Goal: Information Seeking & Learning: Learn about a topic

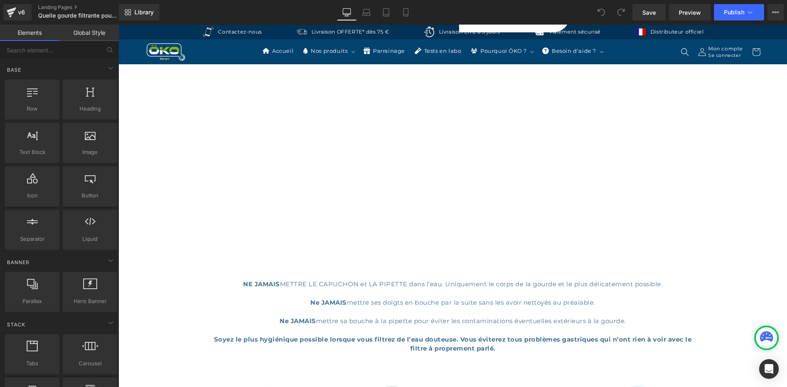
scroll to position [1972, 0]
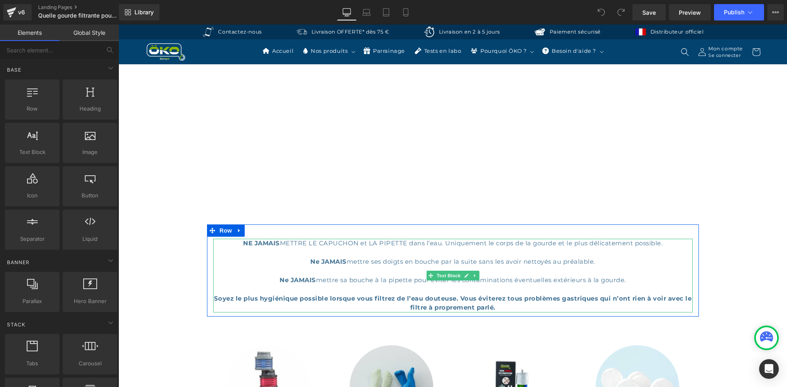
click at [343, 239] on div "NE JAMAIS METTRE LE CAPUCHON et LA PIPETTE dans l’eau. Uniquement le corps de l…" at bounding box center [452, 276] width 479 height 74
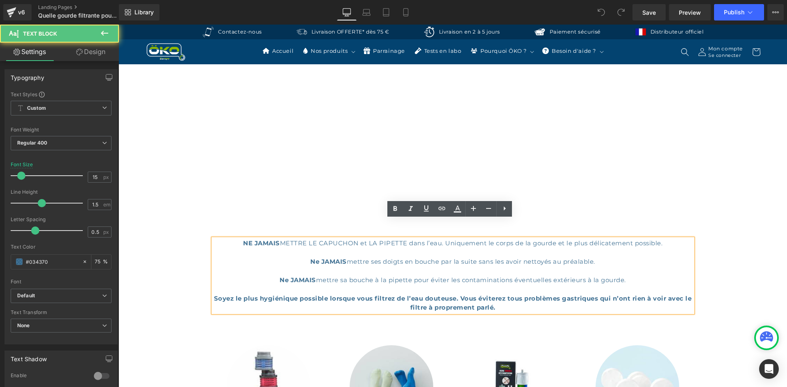
click at [378, 257] on div "Ne JAMAIS mettre ses doigts en bouche par la suite sans les avoir nettoyés au p…" at bounding box center [452, 261] width 479 height 9
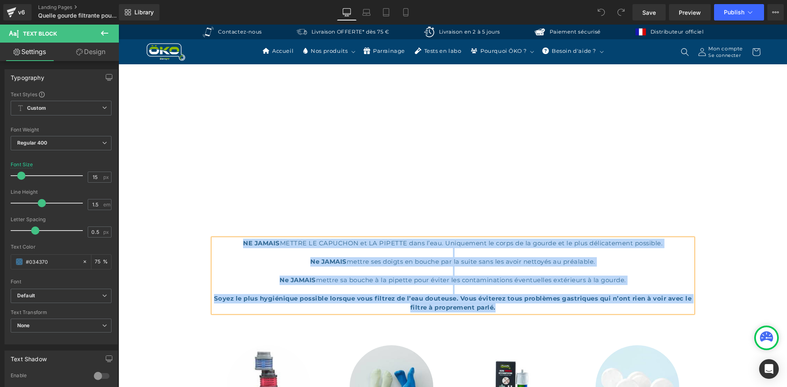
copy div "NE JAMAIS METTRE LE CAPUCHON et LA PIPETTE dans l’eau. Uniquement le corps de l…"
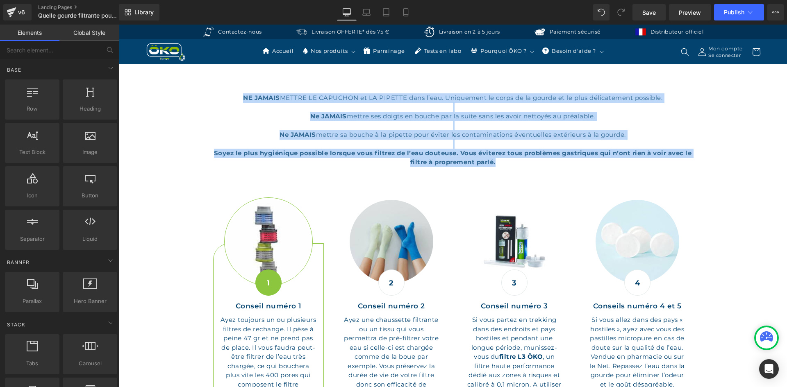
scroll to position [2218, 0]
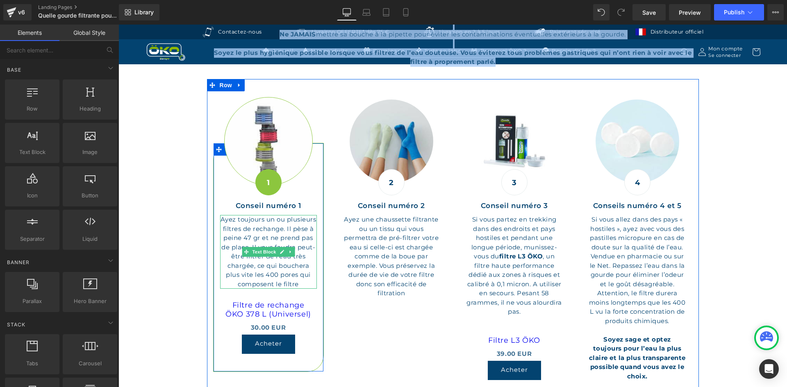
click at [286, 215] on p "Ayez toujours un ou plusieurs filtres de rechange. Il pèse à peine 47 gr et ne …" at bounding box center [268, 252] width 97 height 74
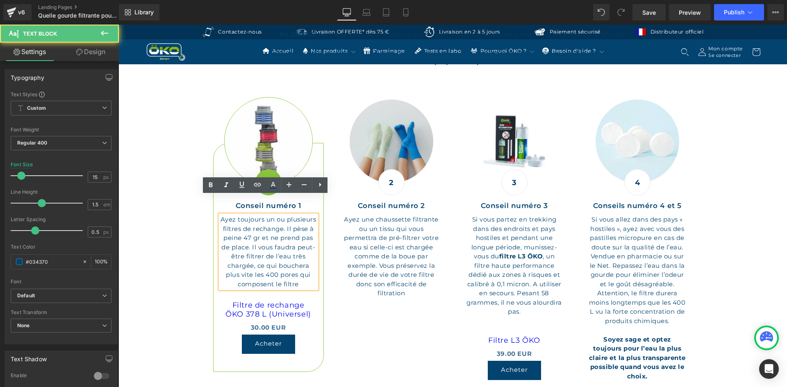
click at [287, 215] on p "Ayez toujours un ou plusieurs filtres de rechange. Il pèse à peine 47 gr et ne …" at bounding box center [268, 252] width 97 height 74
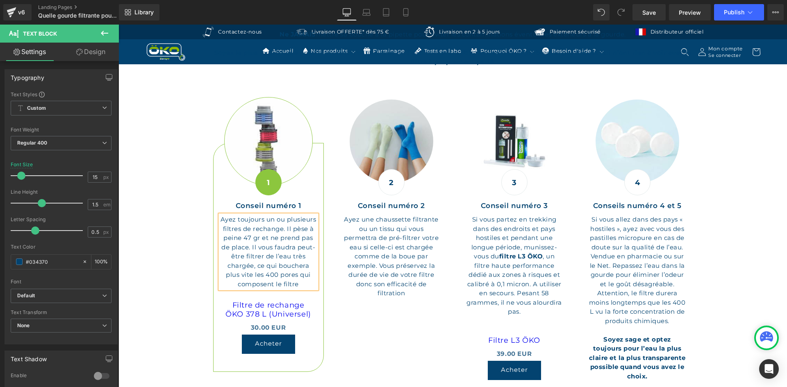
copy p "Ayez toujours un ou plusieurs filtres de rechange. Il pèse à peine 47 gr et ne …"
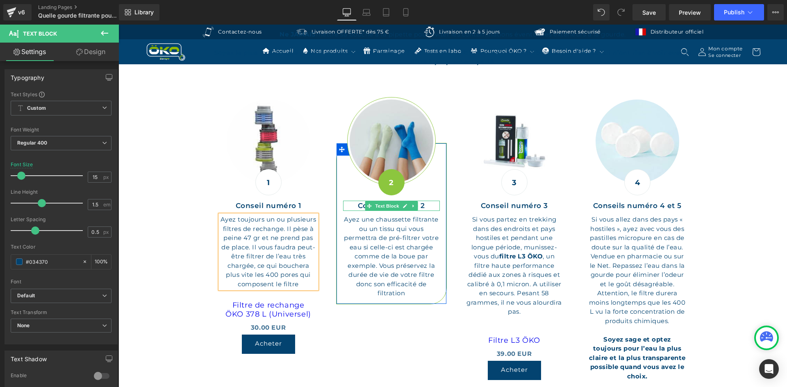
click at [420, 201] on p "Conseil numéro 2" at bounding box center [391, 206] width 97 height 11
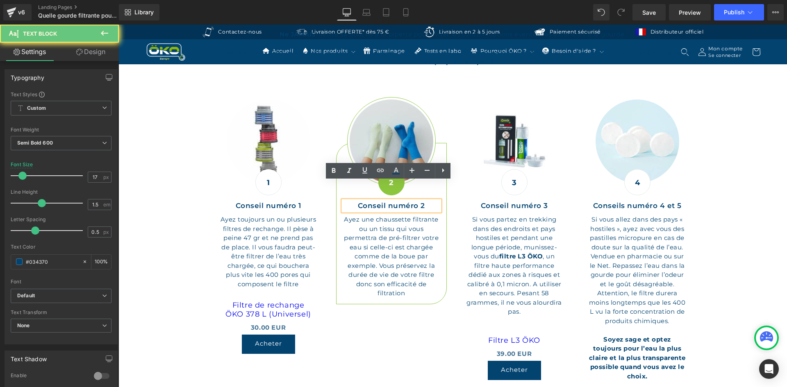
click at [424, 201] on p "Conseil numéro 2" at bounding box center [391, 206] width 97 height 11
copy p "Conseil numéro 2"
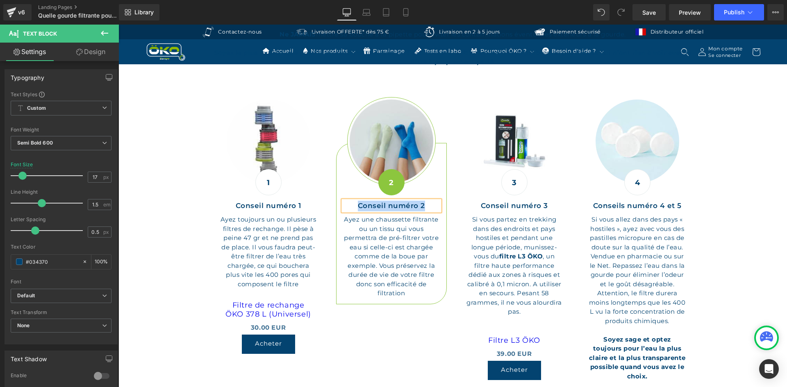
click at [389, 215] on p "Ayez une chaussette filtrante ou un tissu qui vous permettra de pré-filtrer vot…" at bounding box center [391, 256] width 97 height 83
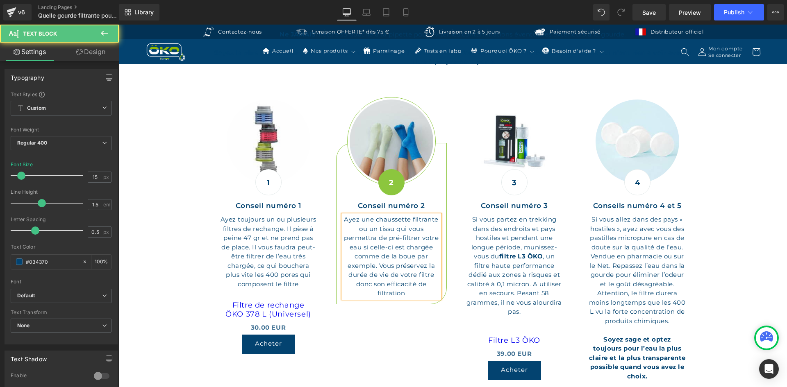
click at [394, 223] on p "Ayez une chaussette filtrante ou un tissu qui vous permettra de pré-filtrer vot…" at bounding box center [391, 256] width 97 height 83
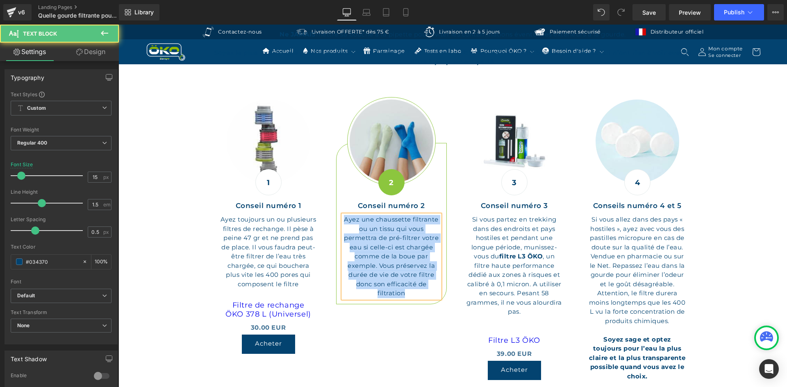
copy p "Ayez une chaussette filtrante ou un tissu qui vous permettra de pré-filtrer vot…"
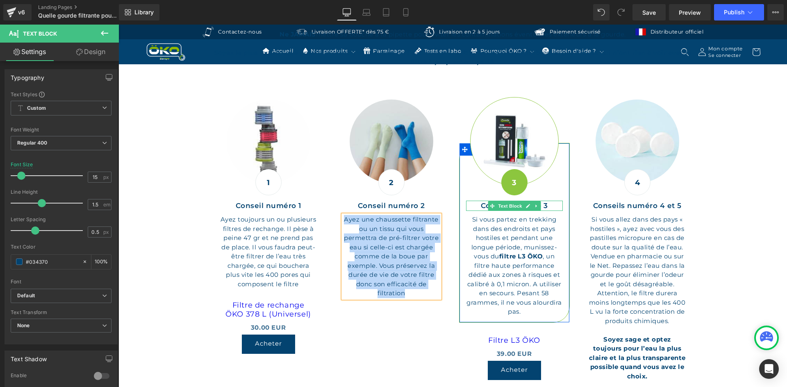
click at [542, 201] on p "Conseil numéro 3" at bounding box center [514, 206] width 97 height 11
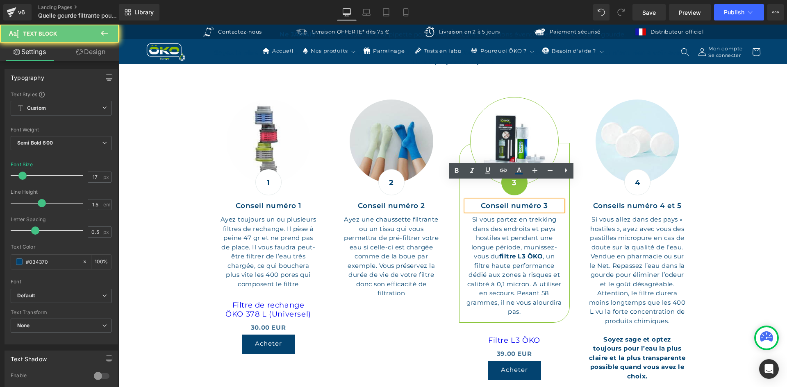
click at [547, 201] on p "Conseil numéro 3" at bounding box center [514, 206] width 97 height 11
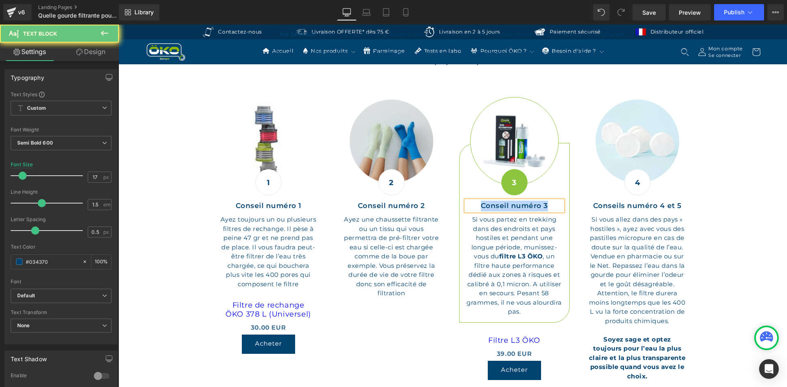
copy p "Conseil numéro 3"
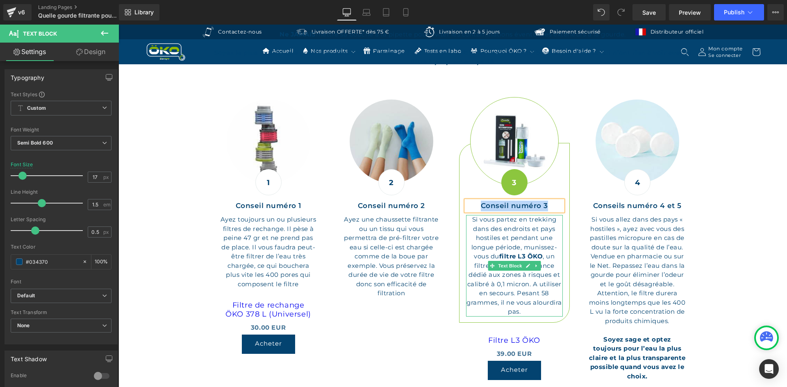
click at [530, 215] on p "Si vous partez en trekking dans des endroits et pays hostiles et pendant une lo…" at bounding box center [514, 266] width 97 height 102
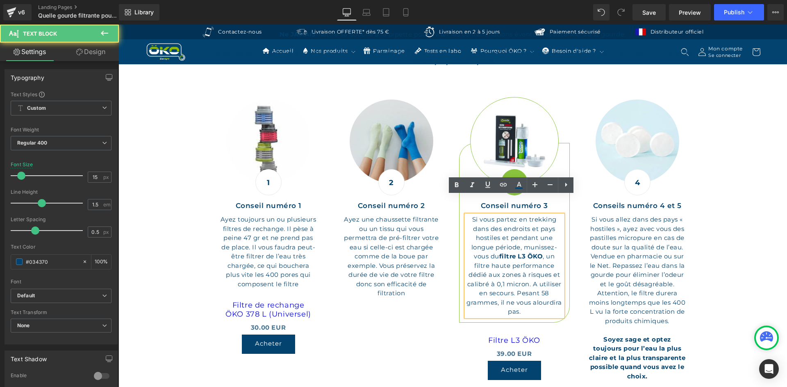
click at [541, 215] on p "Si vous partez en trekking dans des endroits et pays hostiles et pendant une lo…" at bounding box center [514, 266] width 97 height 102
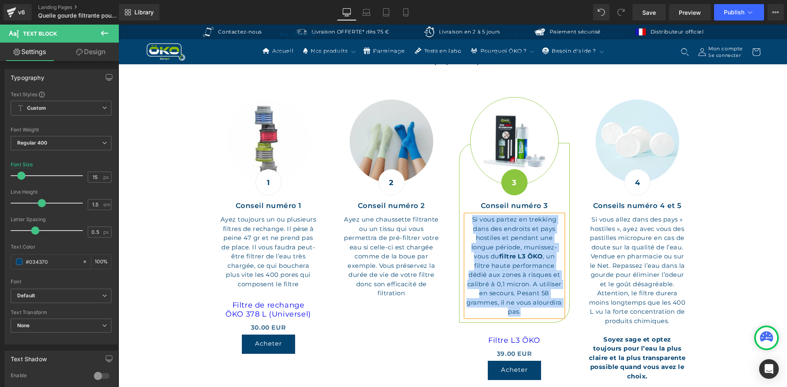
copy p "Si vous partez en trekking dans des endroits et pays hostiles et pendant une lo…"
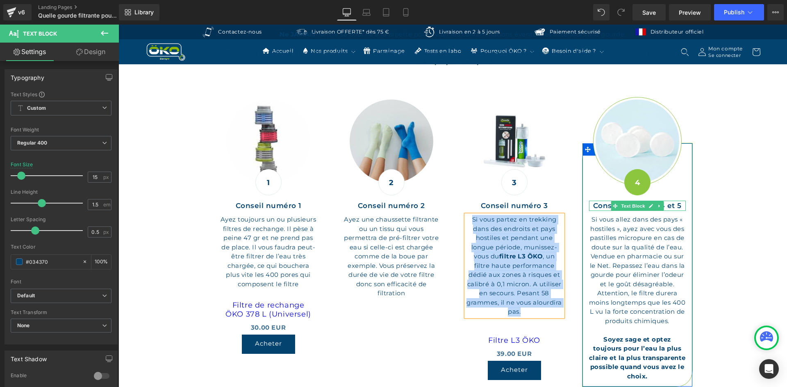
click at [664, 201] on p "Conseils numéro 4 et 5" at bounding box center [637, 206] width 97 height 11
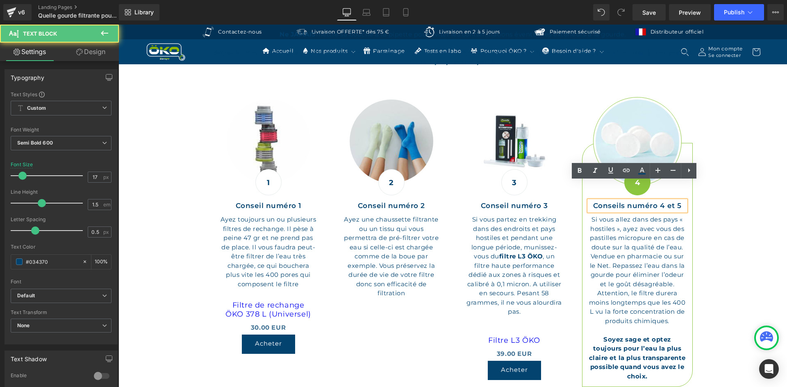
click at [675, 201] on p "Conseils numéro 4 et 5" at bounding box center [637, 206] width 97 height 11
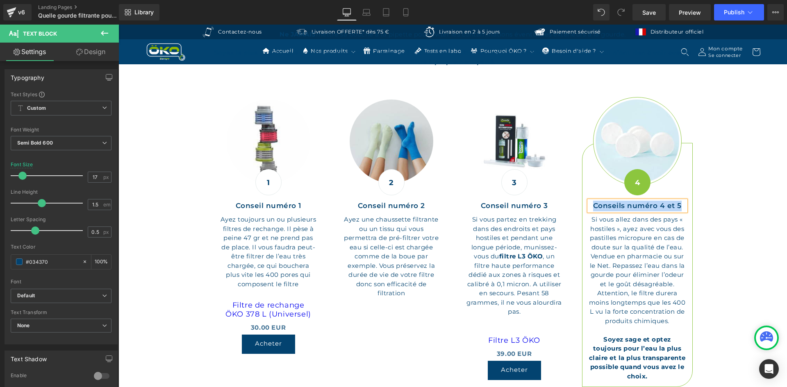
copy p "Conseils numéro 4 et 5"
click at [619, 245] on p "Si vous allez dans des pays « hostiles », ayez avec vous des pastilles micropur…" at bounding box center [637, 298] width 97 height 166
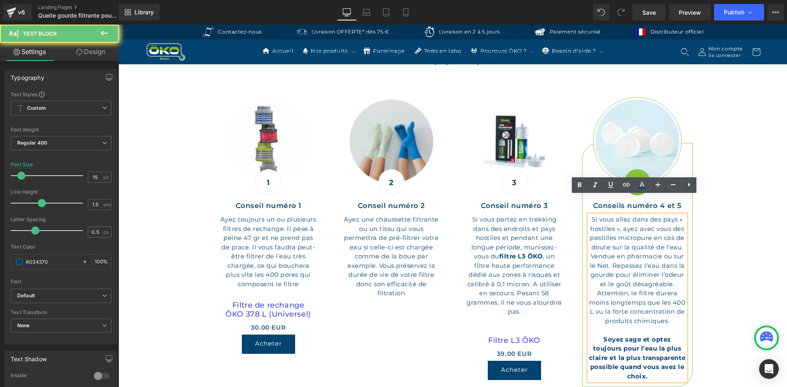
click at [647, 255] on p "Si vous allez dans des pays « hostiles », ayez avec vous des pastilles micropur…" at bounding box center [637, 298] width 97 height 166
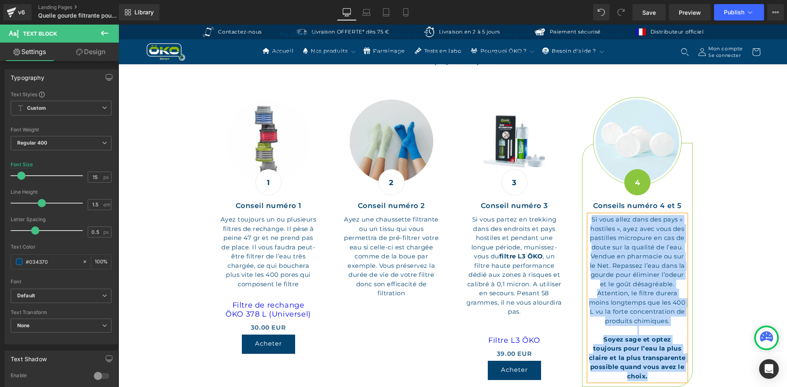
copy p "Si vous allez dans des pays « hostiles », ayez avec vous des pastilles micropur…"
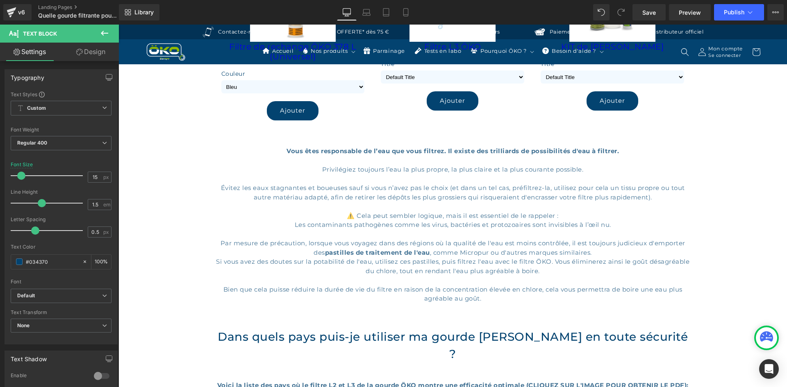
scroll to position [824, 0]
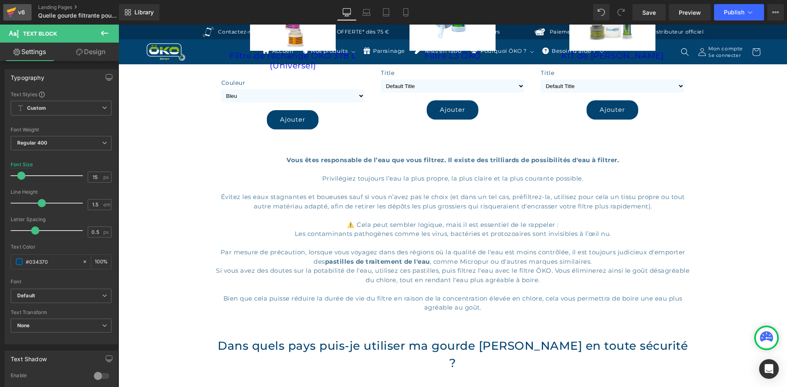
click at [24, 11] on div "v6" at bounding box center [21, 12] width 10 height 11
